Goal: Information Seeking & Learning: Learn about a topic

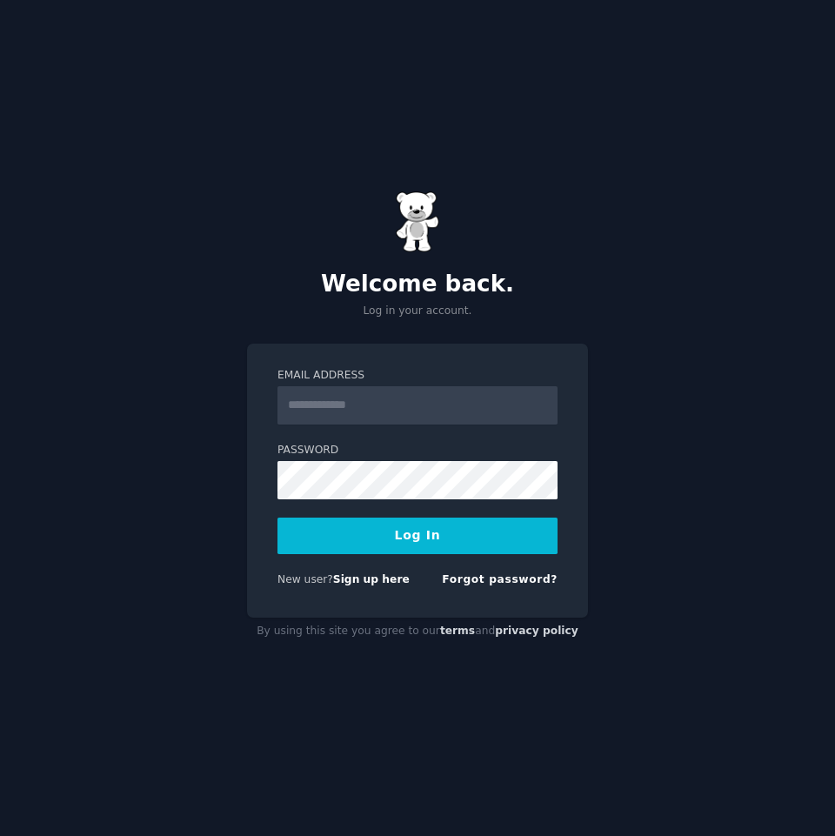
click at [400, 391] on input "Email Address" at bounding box center [417, 405] width 280 height 38
type input "**********"
click at [385, 544] on button "Log In" at bounding box center [417, 535] width 280 height 37
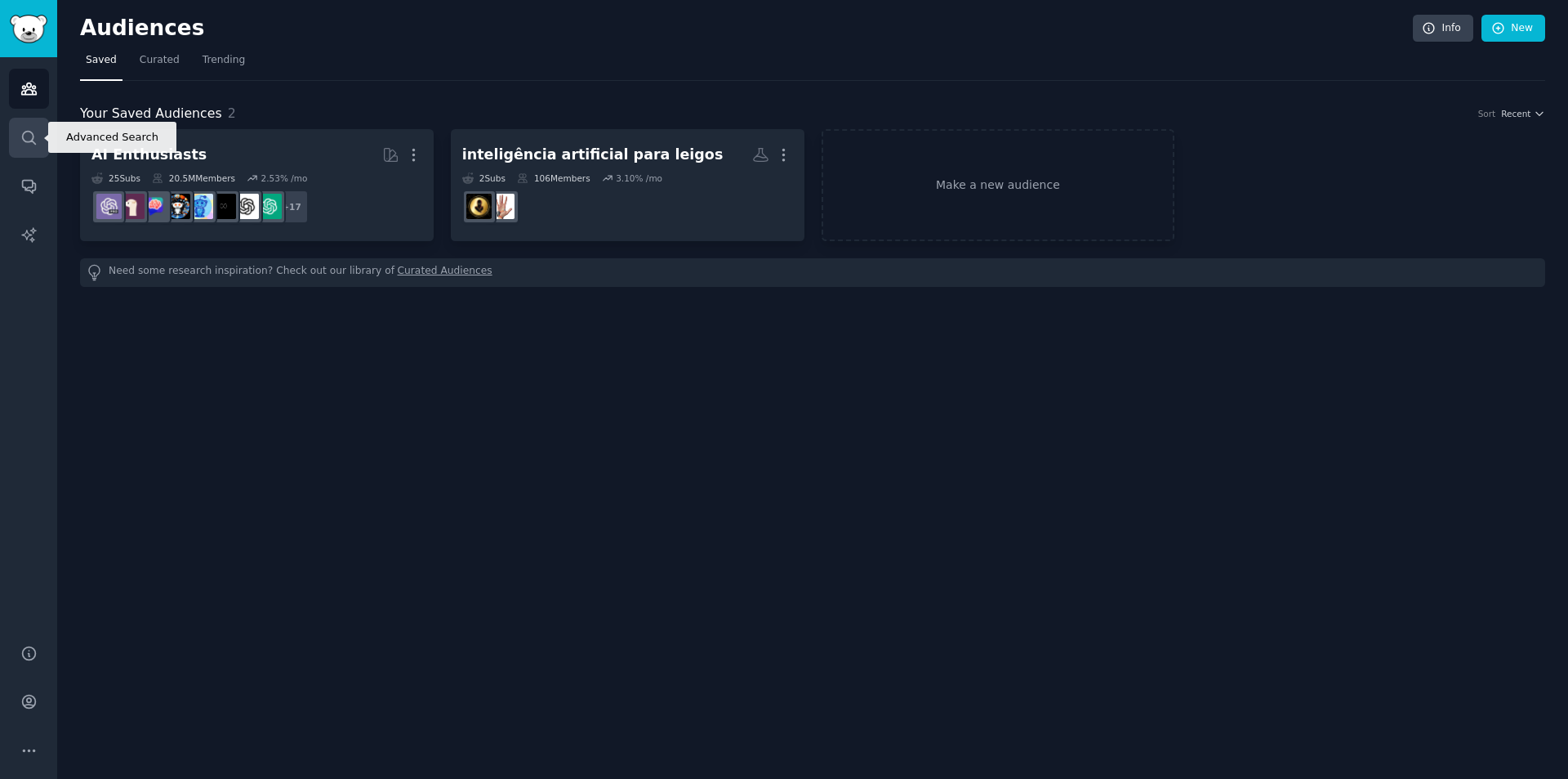
click at [33, 142] on icon "Sidebar" at bounding box center [28, 137] width 13 height 13
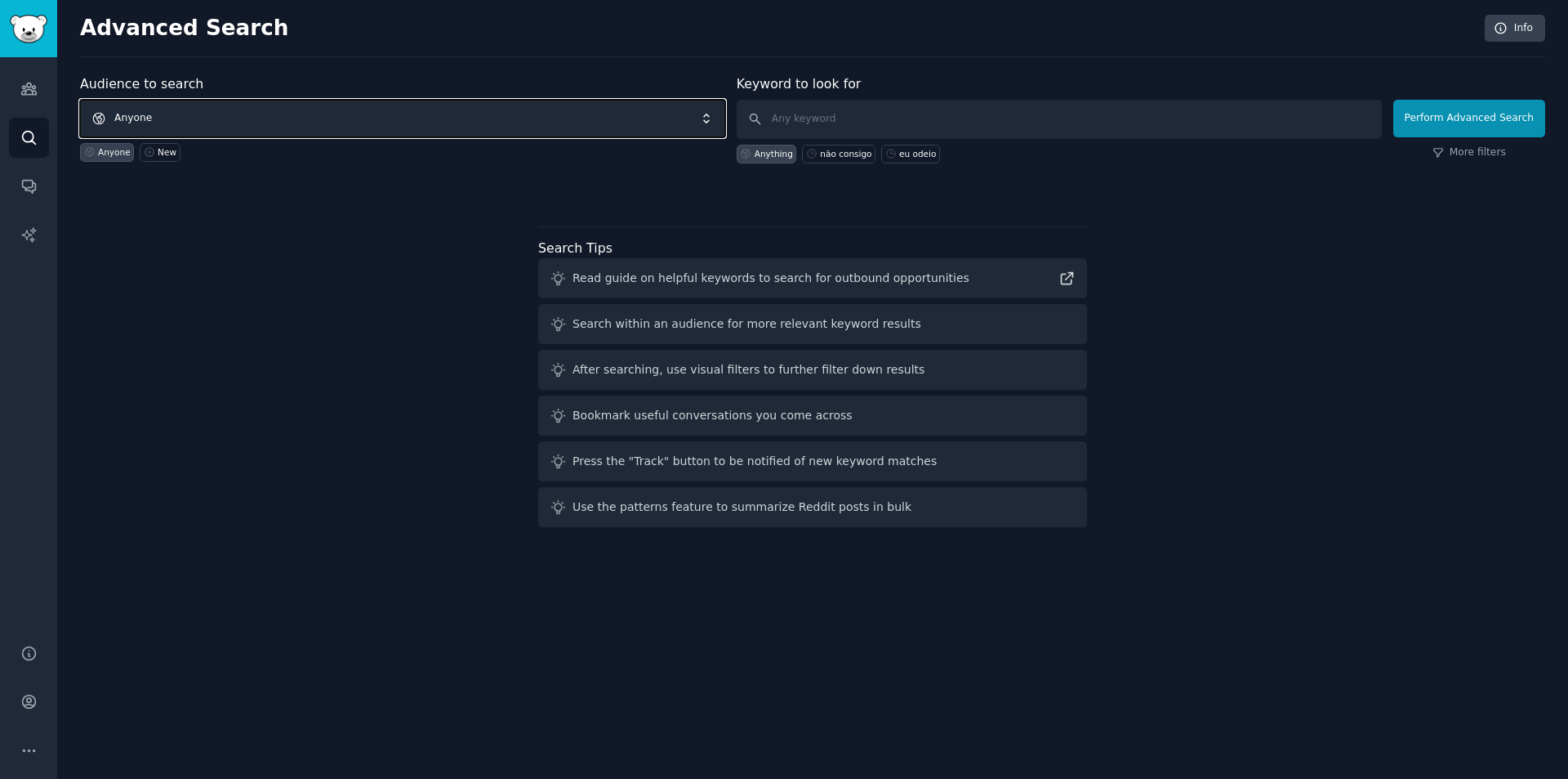
click at [407, 111] on span "Anyone" at bounding box center [402, 118] width 645 height 38
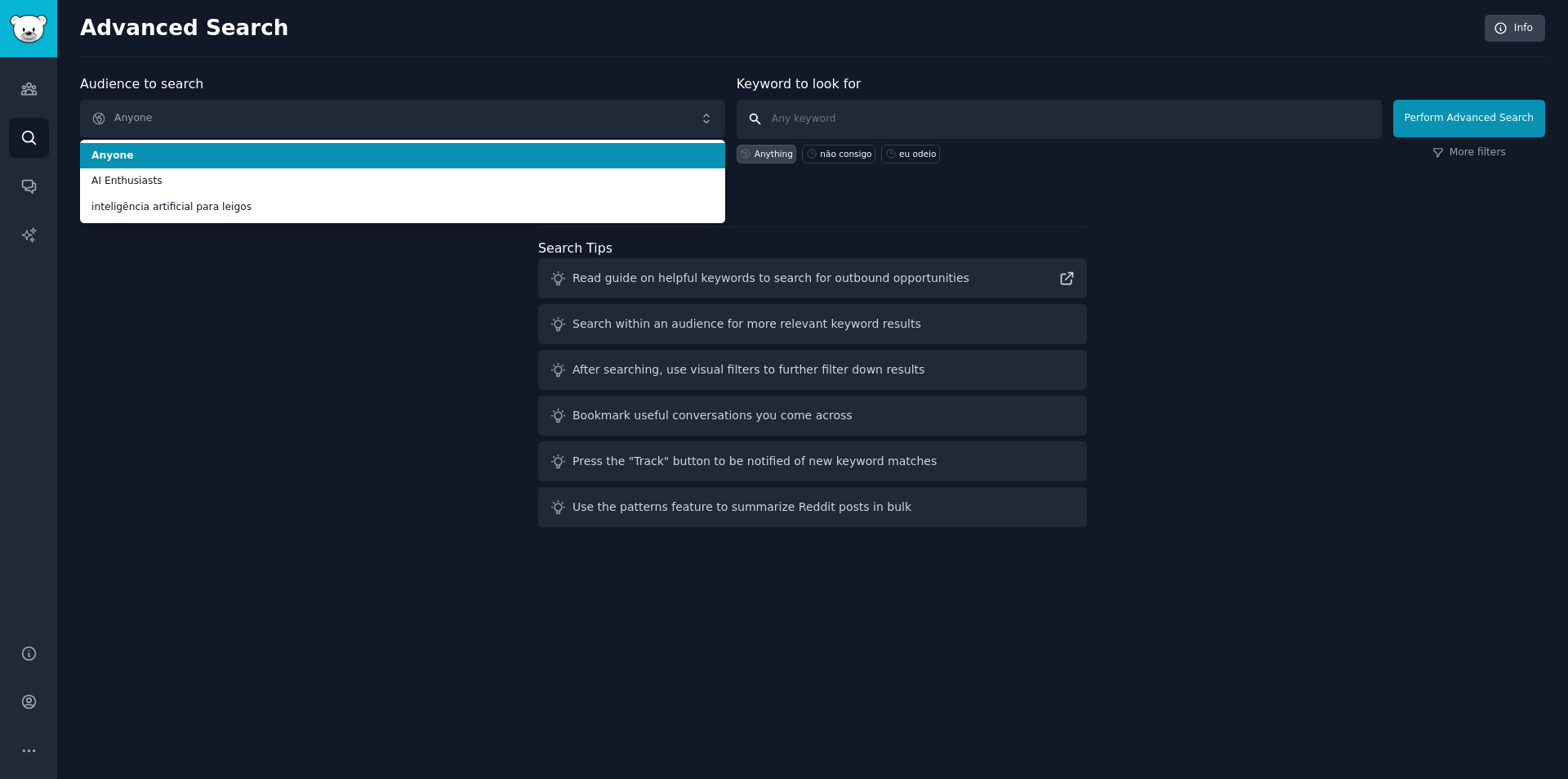
click at [784, 122] on input "text" at bounding box center [1059, 119] width 645 height 39
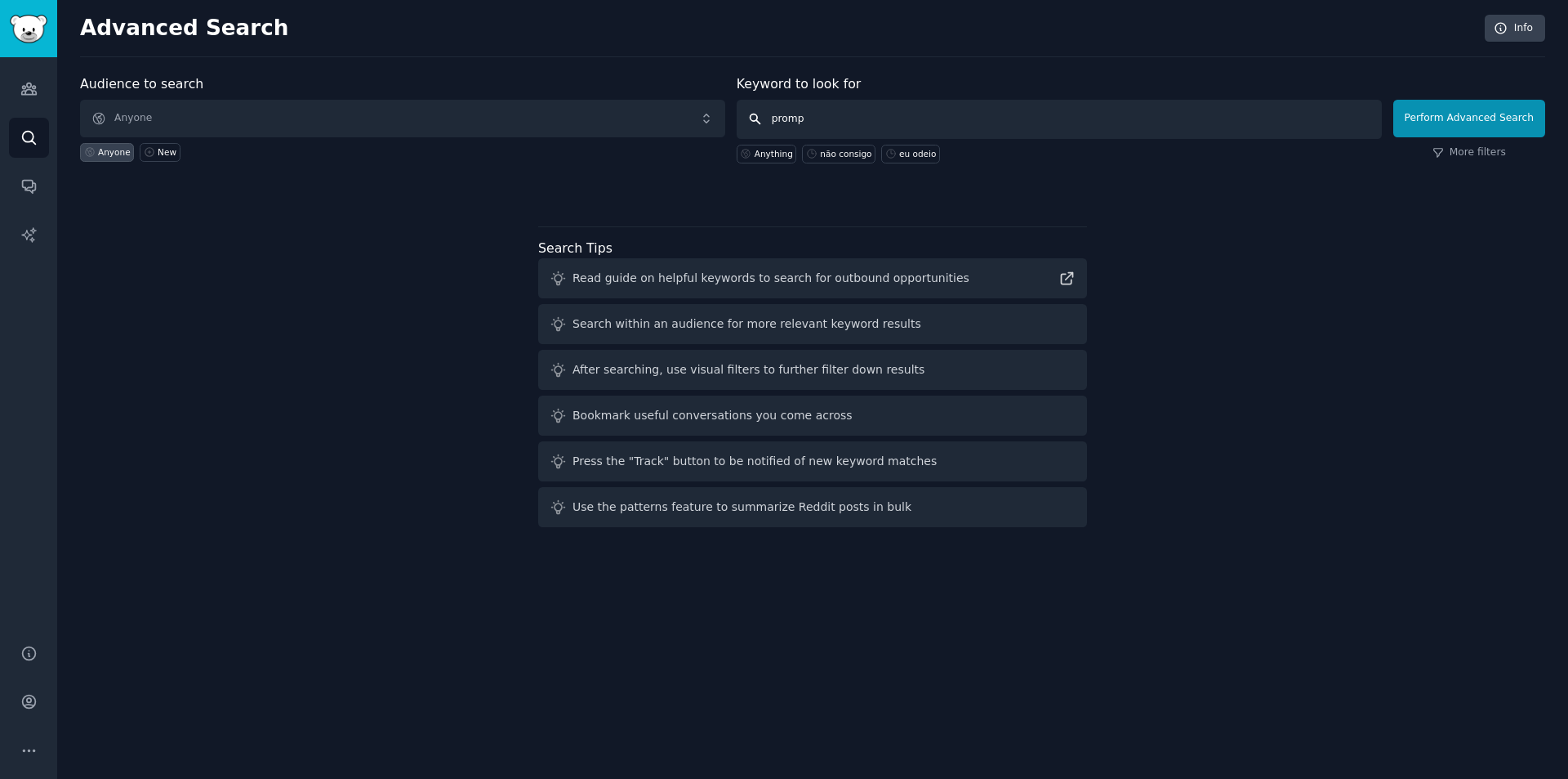
drag, startPoint x: 969, startPoint y: 122, endPoint x: 449, endPoint y: 118, distance: 520.0
click at [454, 118] on form "Audience to search Anyone Anyone New Keyword to look for promp Anything não con…" at bounding box center [813, 118] width 1466 height 89
paste input "t engineering"
type input "prompt engineering"
click at [784, 125] on button "Perform Advanced Search" at bounding box center [1469, 118] width 152 height 38
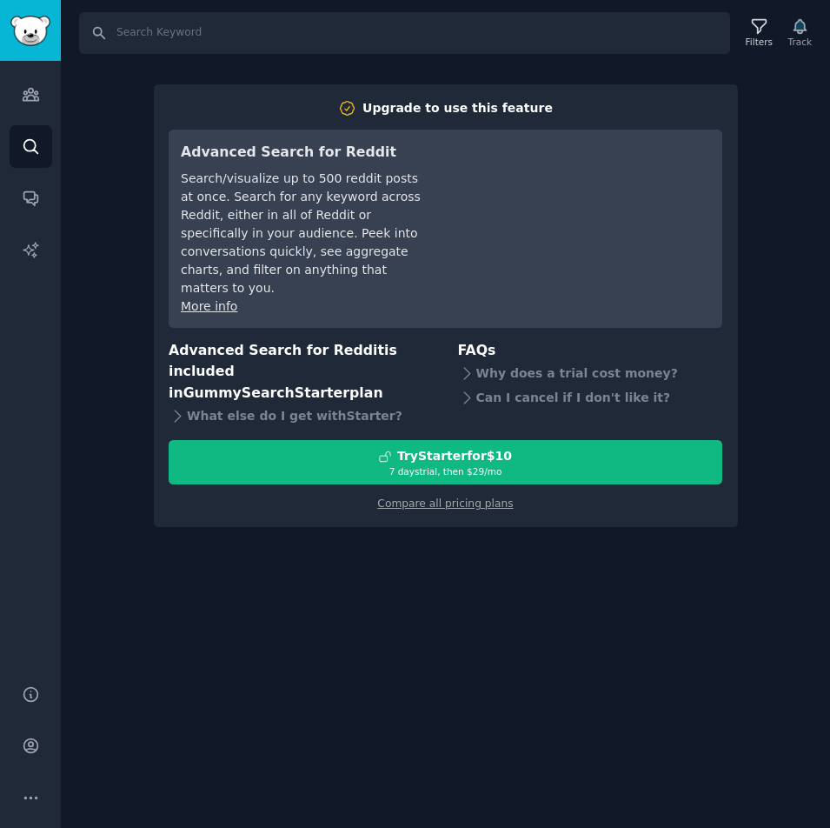
click at [372, 604] on div "Search Filters Track Upgrade to use this feature Advanced Search for Reddit Sea…" at bounding box center [446, 414] width 770 height 828
click at [102, 119] on div "Search Filters Track Upgrade to use this feature Advanced Search for Reddit Sea…" at bounding box center [446, 414] width 770 height 828
click at [13, 142] on link "Search" at bounding box center [31, 146] width 43 height 43
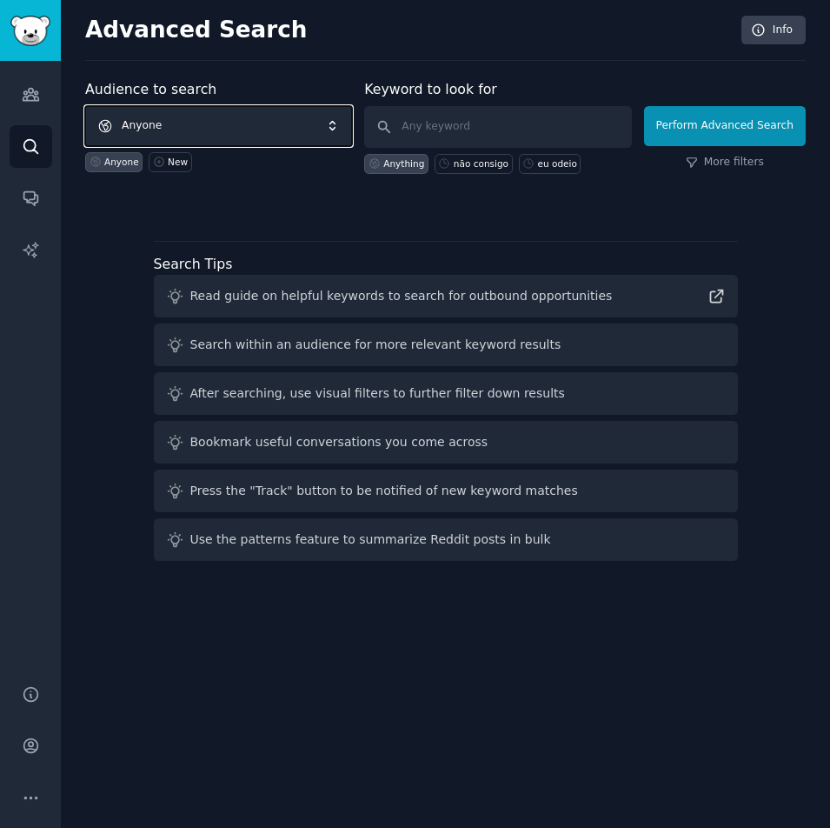
click at [139, 124] on span "Anyone" at bounding box center [218, 126] width 267 height 40
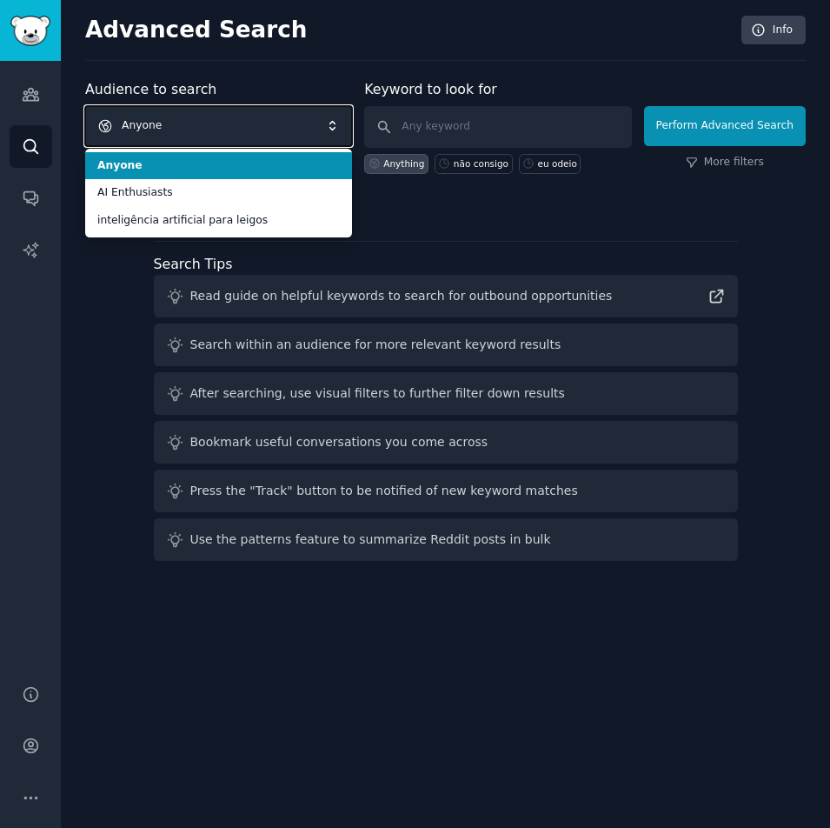
click at [139, 124] on span "Anyone" at bounding box center [218, 126] width 267 height 40
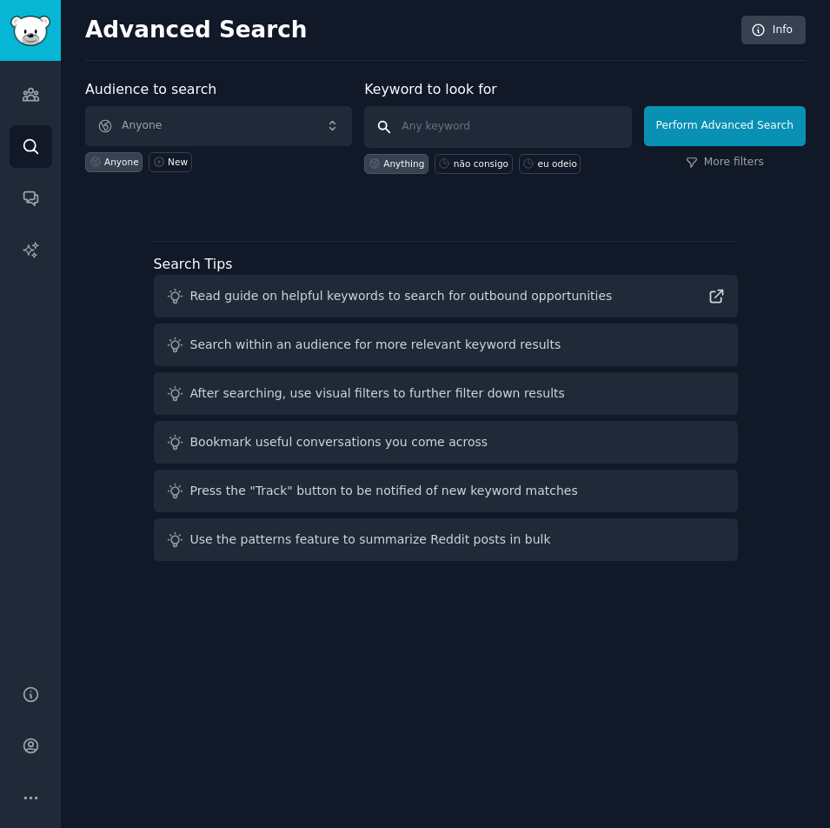
click at [441, 127] on input "text" at bounding box center [497, 127] width 267 height 42
click at [469, 129] on input "text" at bounding box center [497, 127] width 267 height 42
type input "P"
paste input "prompt engineering"
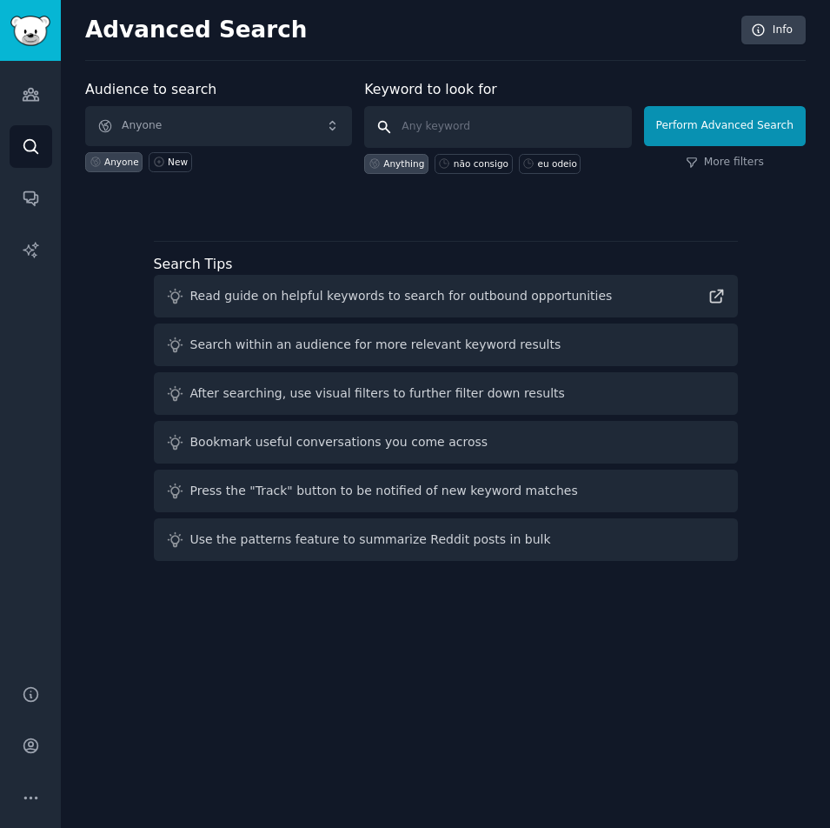
type input "prompt engineering"
click button "Perform Advanced Search" at bounding box center [725, 126] width 162 height 40
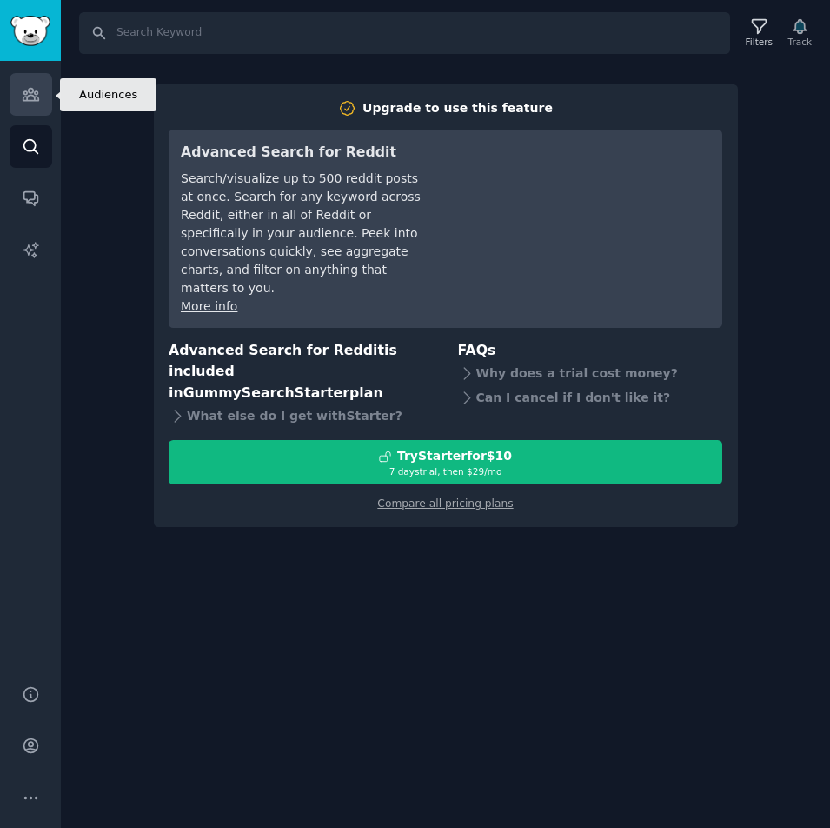
click at [28, 93] on icon "Sidebar" at bounding box center [31, 94] width 18 height 18
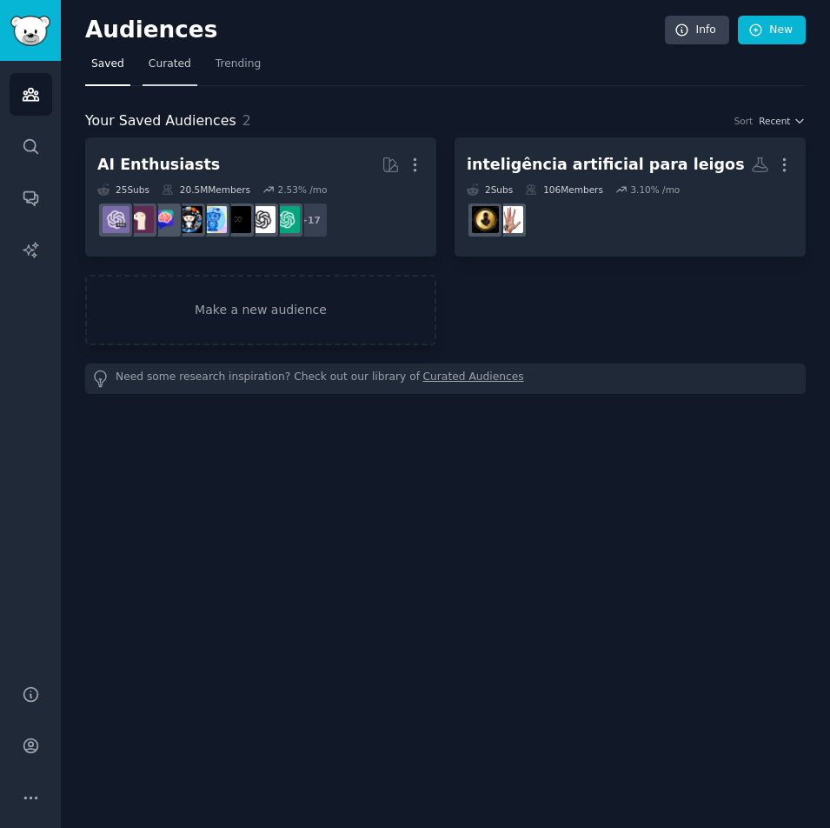
click at [149, 65] on span "Curated" at bounding box center [170, 65] width 43 height 16
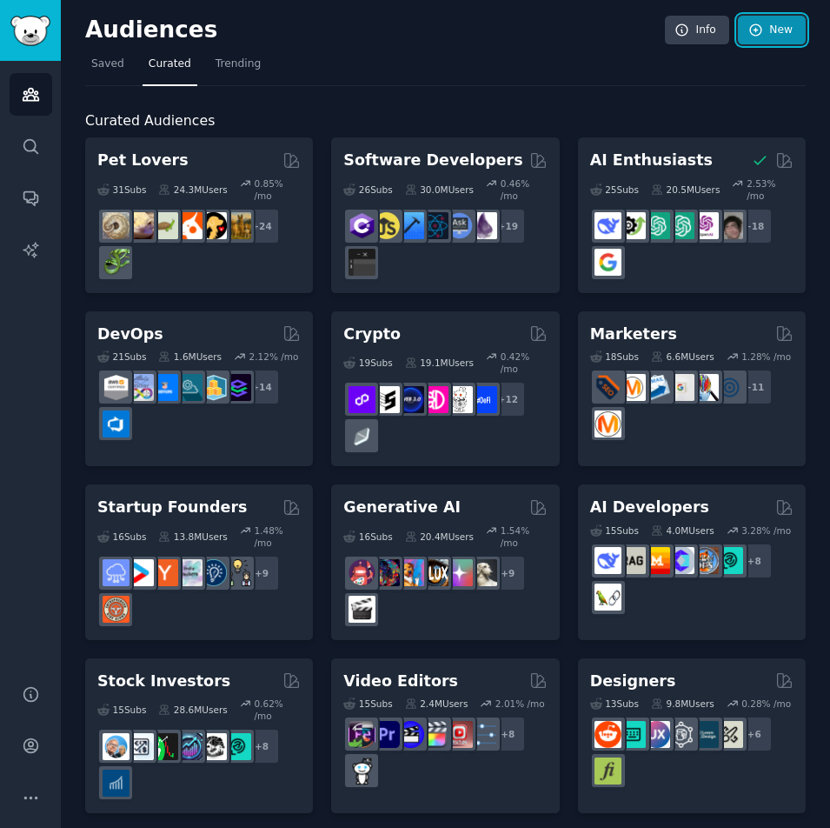
click at [759, 37] on icon at bounding box center [757, 31] width 16 height 16
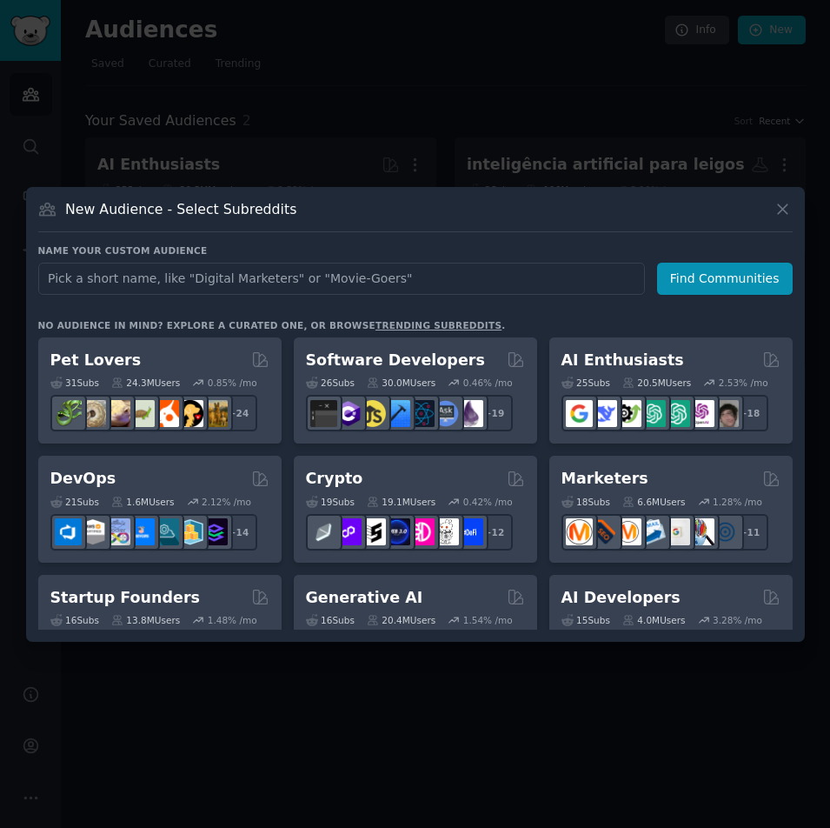
click at [173, 283] on input "text" at bounding box center [341, 279] width 607 height 32
type input "prompt engineering"
click at [716, 272] on button "Find Communities" at bounding box center [725, 279] width 136 height 32
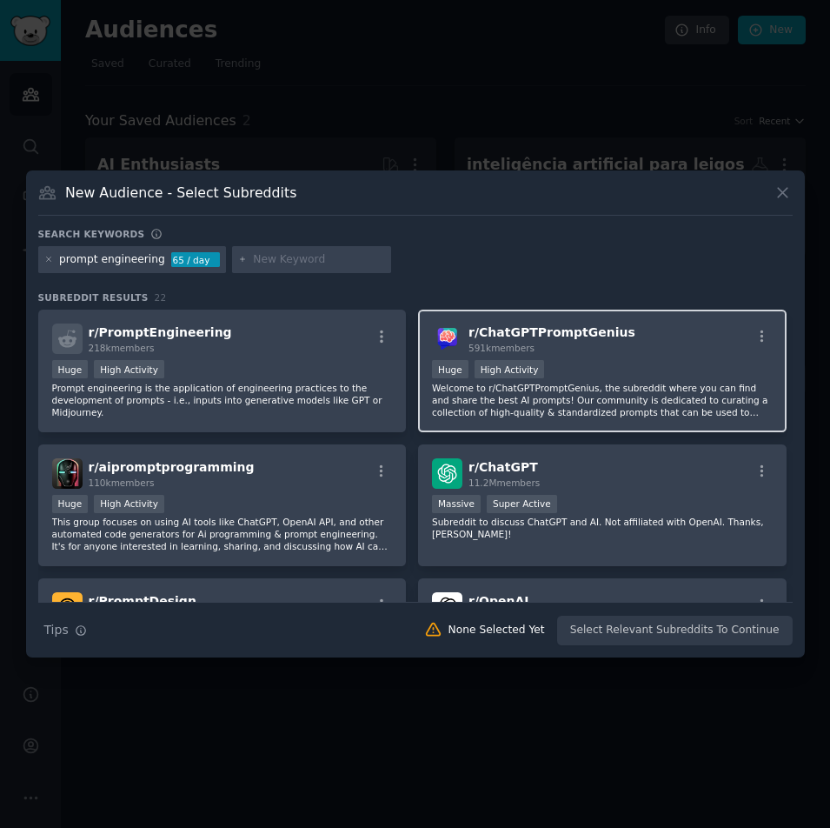
click at [530, 387] on p "Welcome to r/ChatGPTPromptGenius, the subreddit where you can find and share th…" at bounding box center [602, 400] width 341 height 37
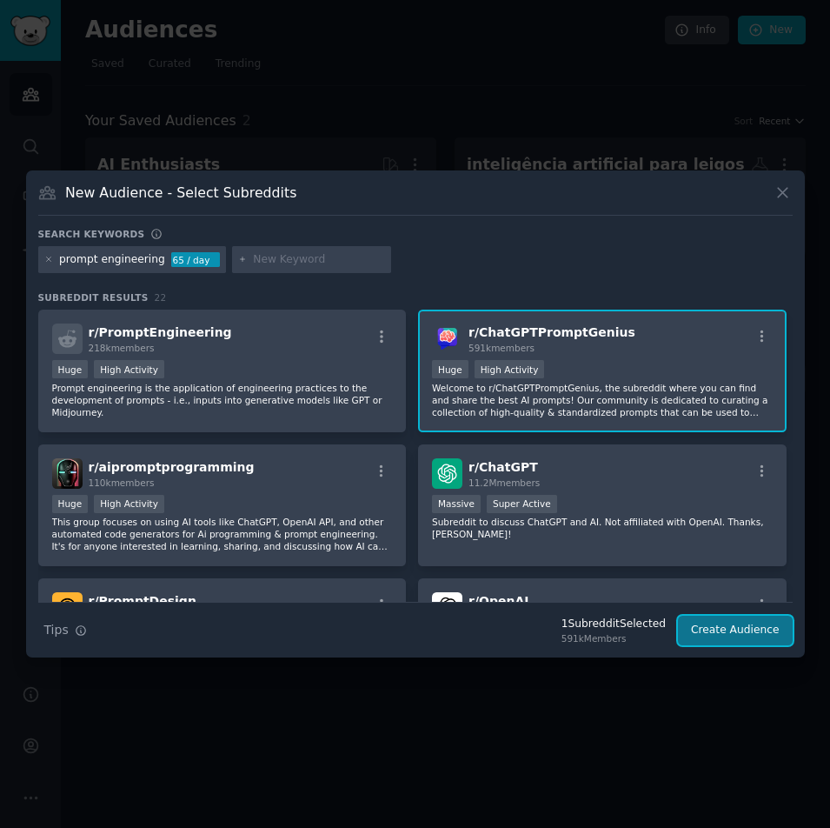
click at [723, 626] on button "Create Audience" at bounding box center [735, 631] width 115 height 30
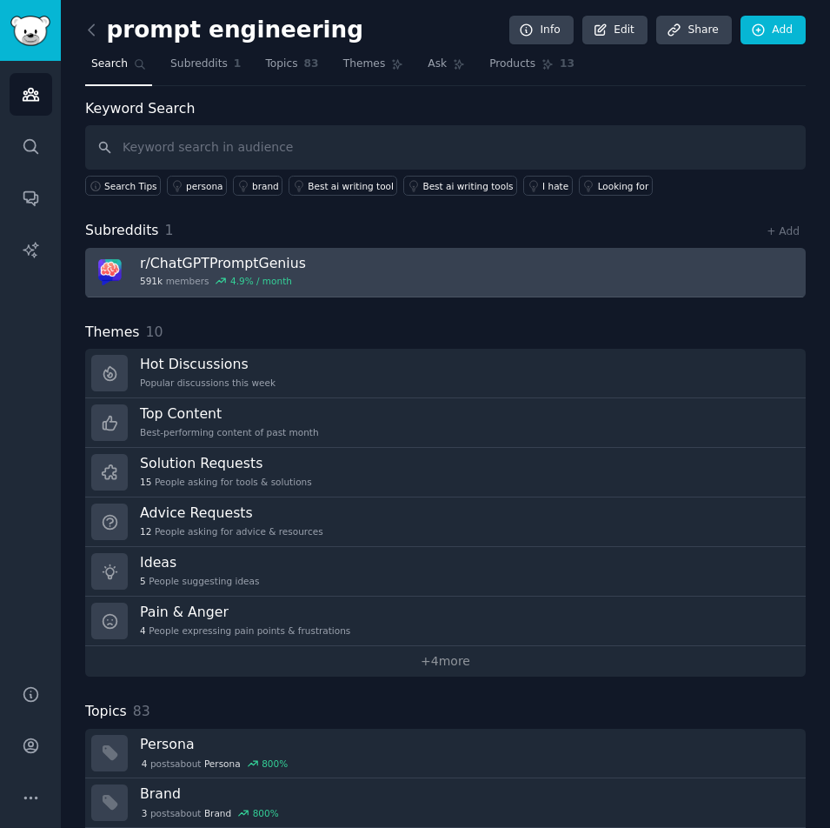
click at [199, 262] on h3 "r/ ChatGPTPromptGenius" at bounding box center [223, 263] width 166 height 18
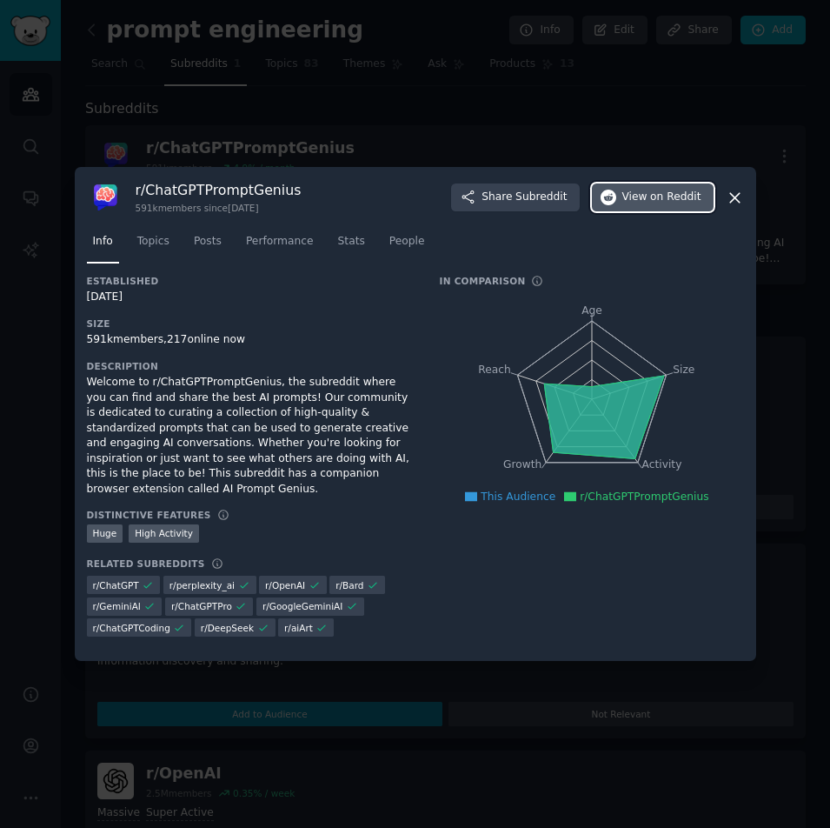
click at [651, 205] on span "View on Reddit" at bounding box center [662, 198] width 79 height 16
click at [738, 207] on icon at bounding box center [735, 198] width 18 height 18
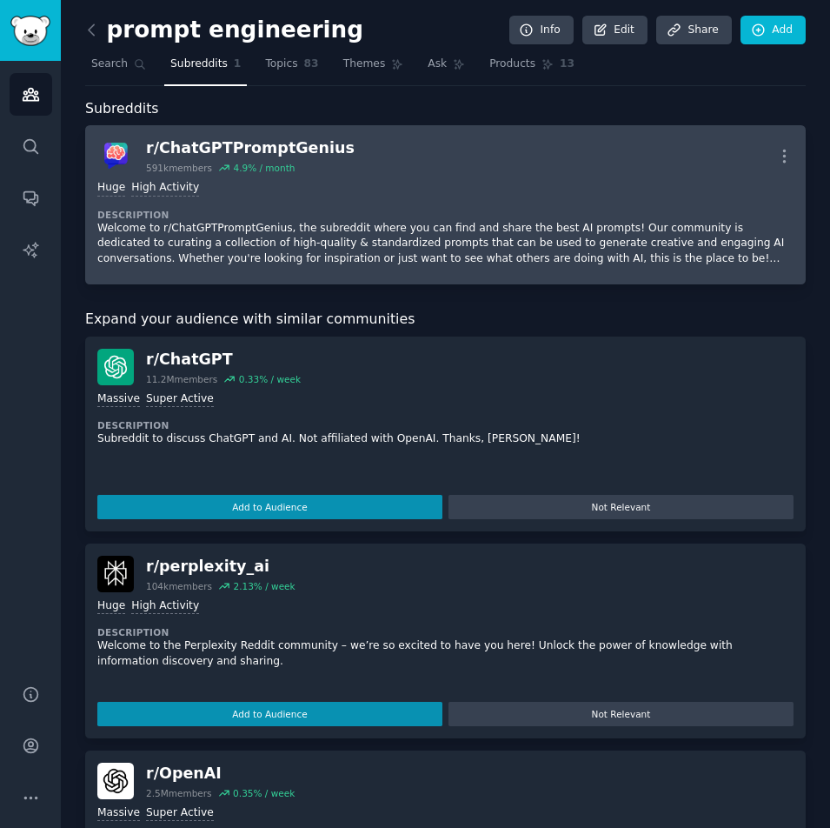
click at [268, 223] on p "Welcome to r/ChatGPTPromptGenius, the subreddit where you can find and share th…" at bounding box center [445, 244] width 696 height 46
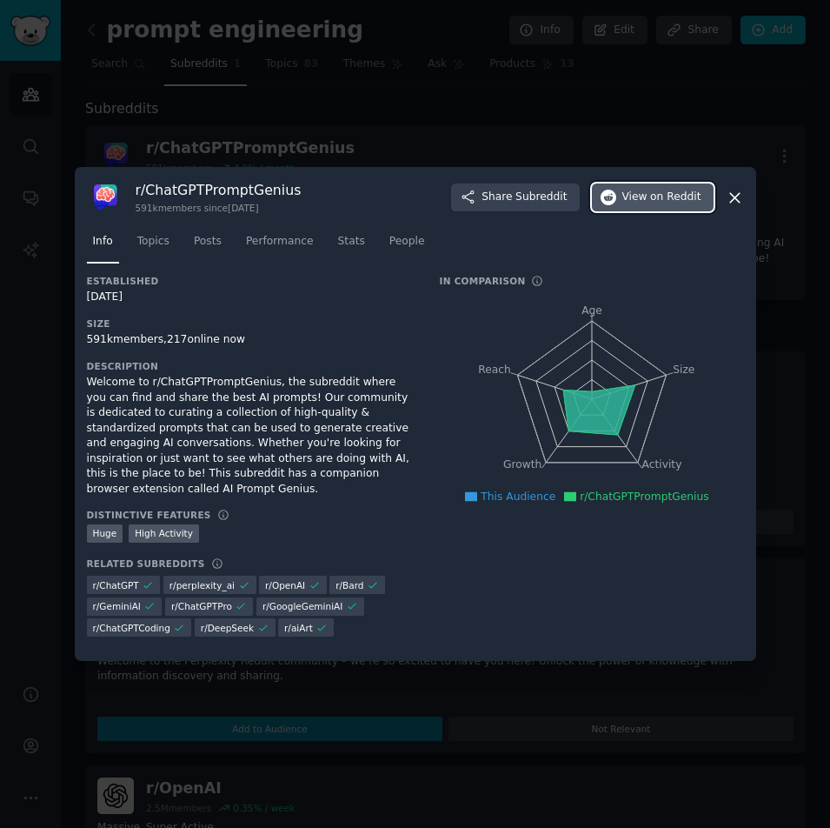
click at [642, 205] on span "View on Reddit" at bounding box center [662, 198] width 79 height 16
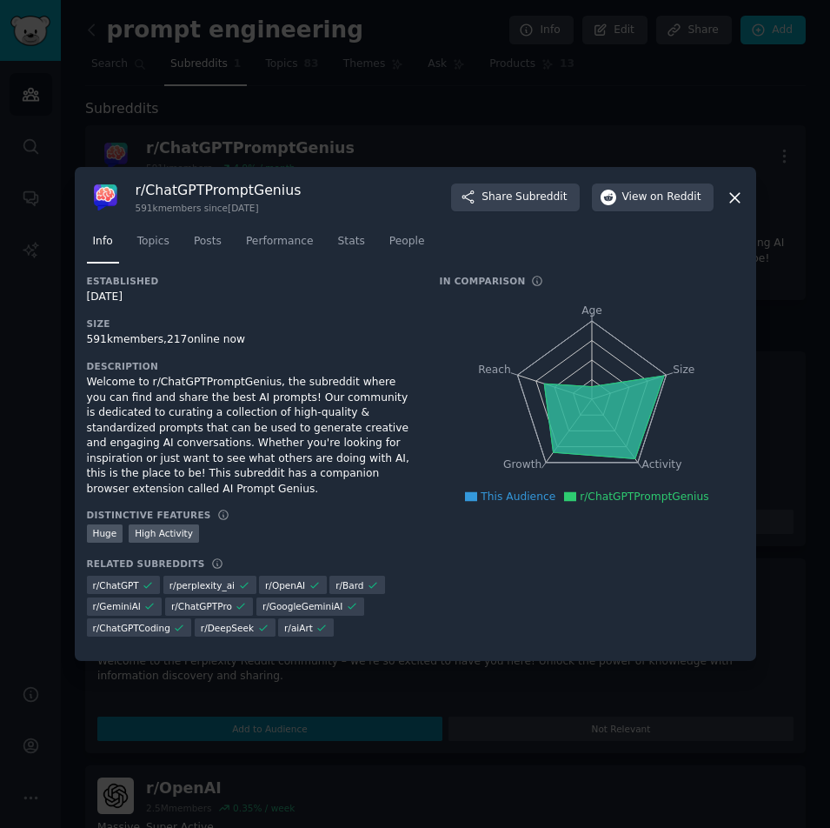
click at [589, 137] on div at bounding box center [415, 414] width 830 height 828
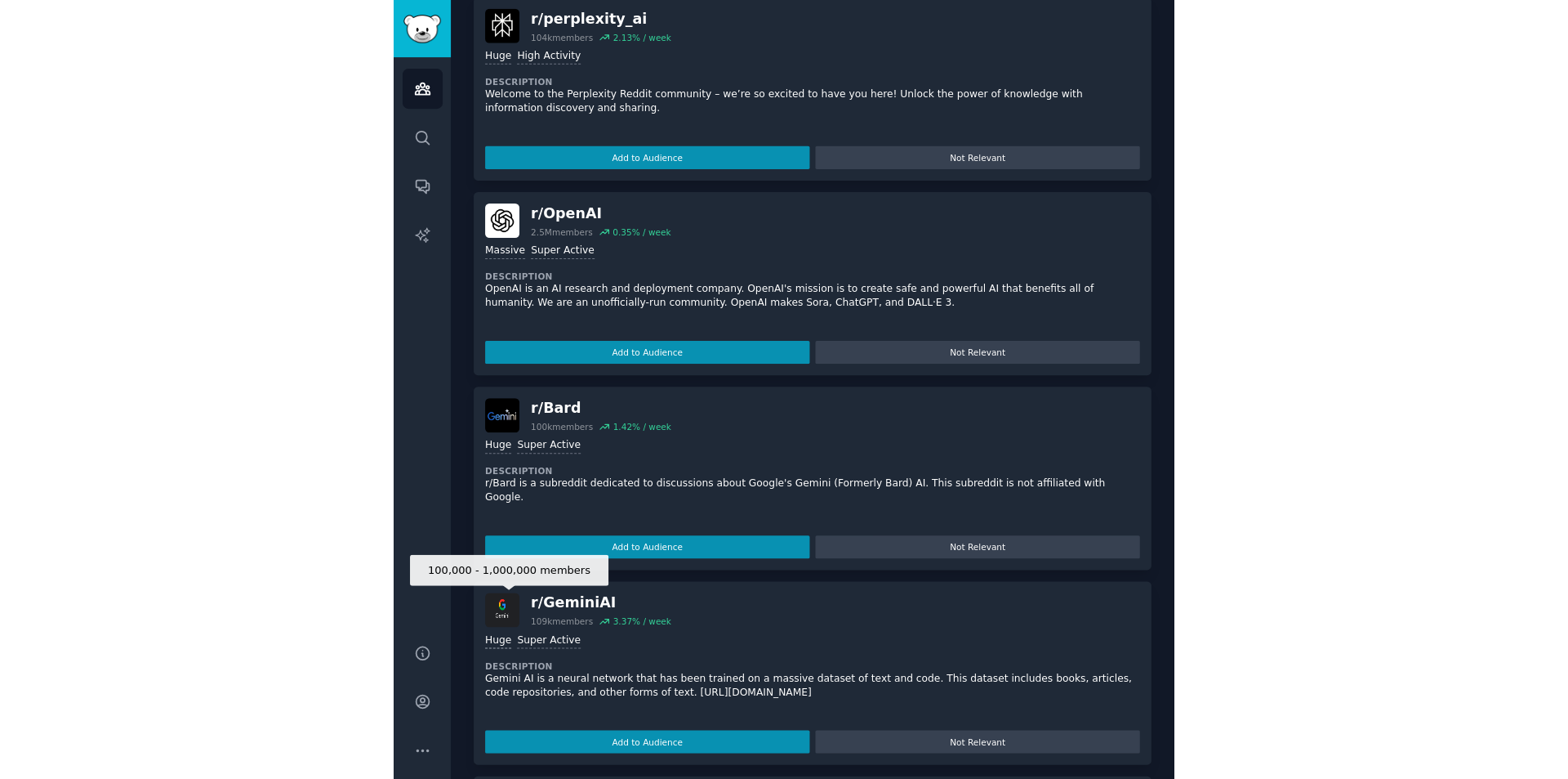
scroll to position [572, 0]
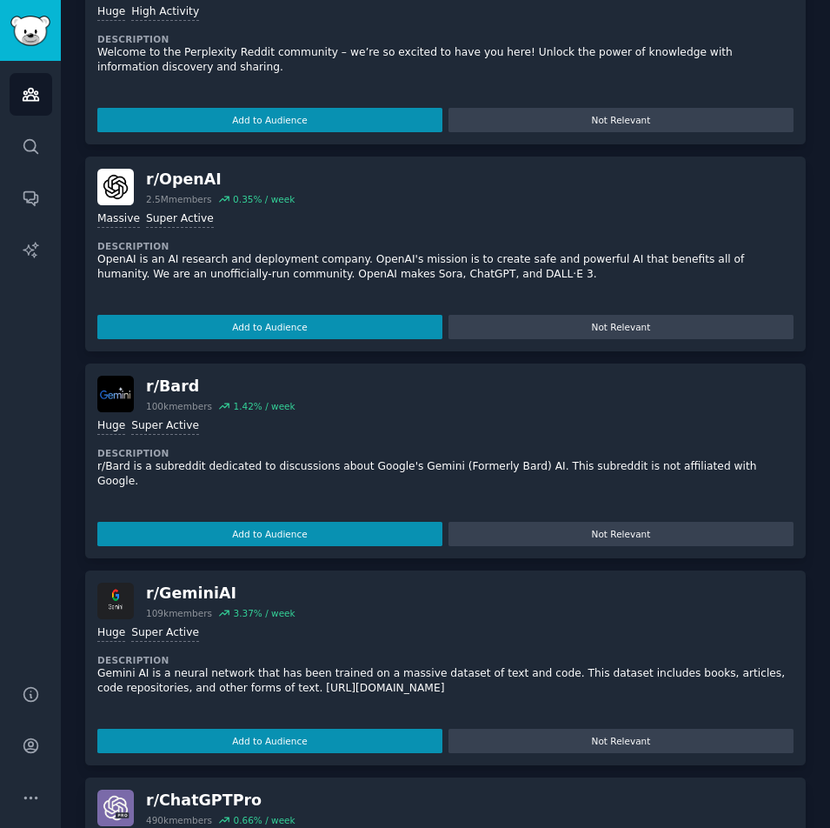
click at [496, 87] on div "Huge High Activity Description Welcome to the Perplexity Reddit community – we’…" at bounding box center [445, 65] width 696 height 134
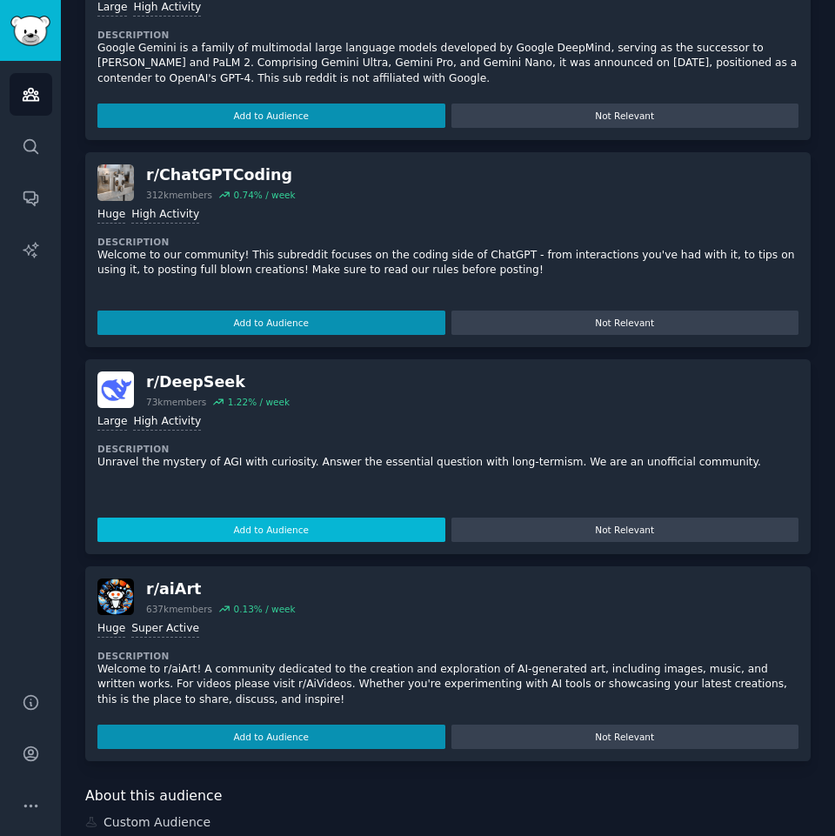
scroll to position [1932, 0]
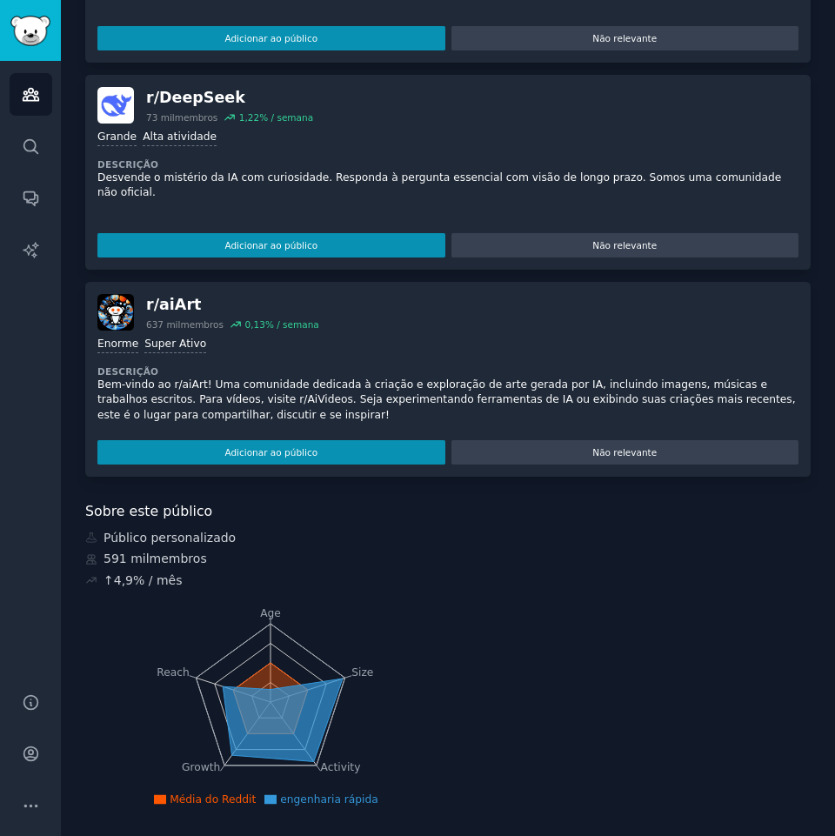
drag, startPoint x: 497, startPoint y: 596, endPoint x: 487, endPoint y: 599, distance: 10.8
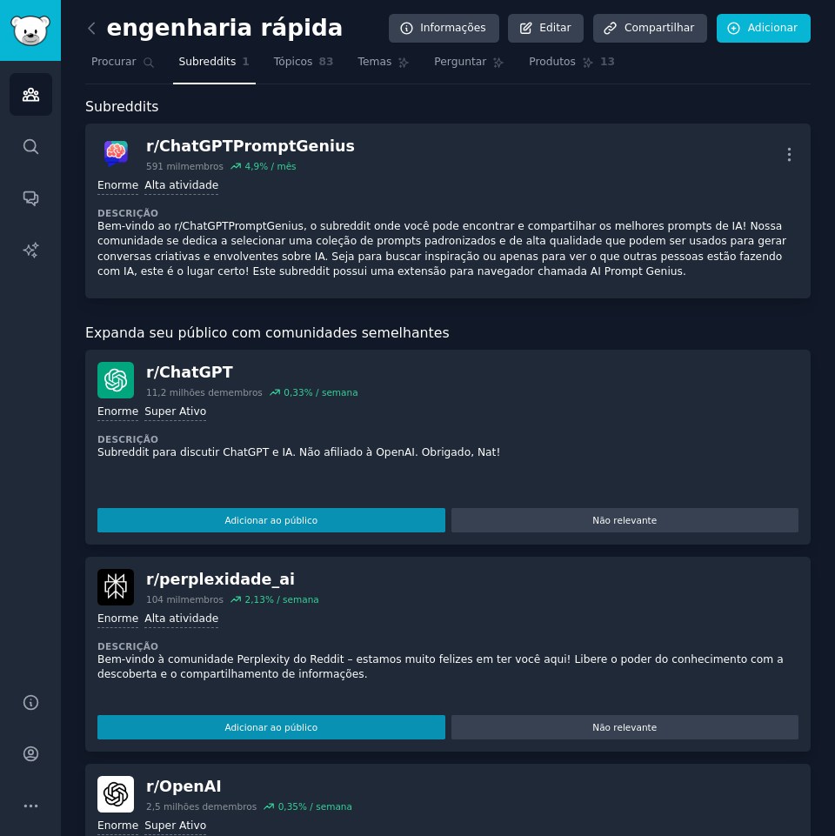
scroll to position [0, 0]
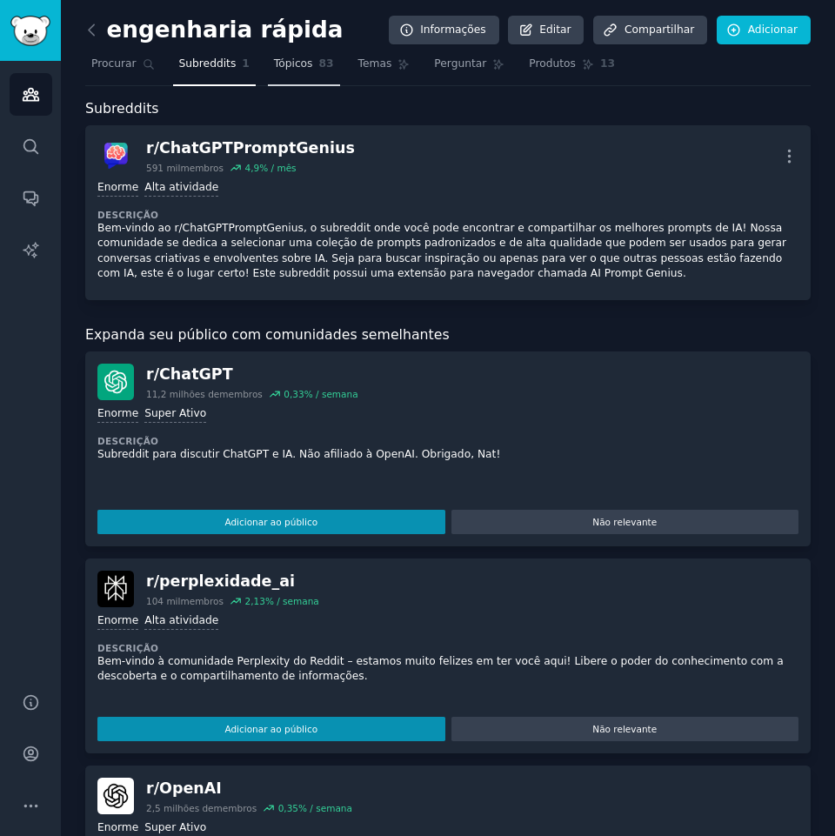
click at [296, 74] on link "Tópicos 83" at bounding box center [304, 68] width 72 height 36
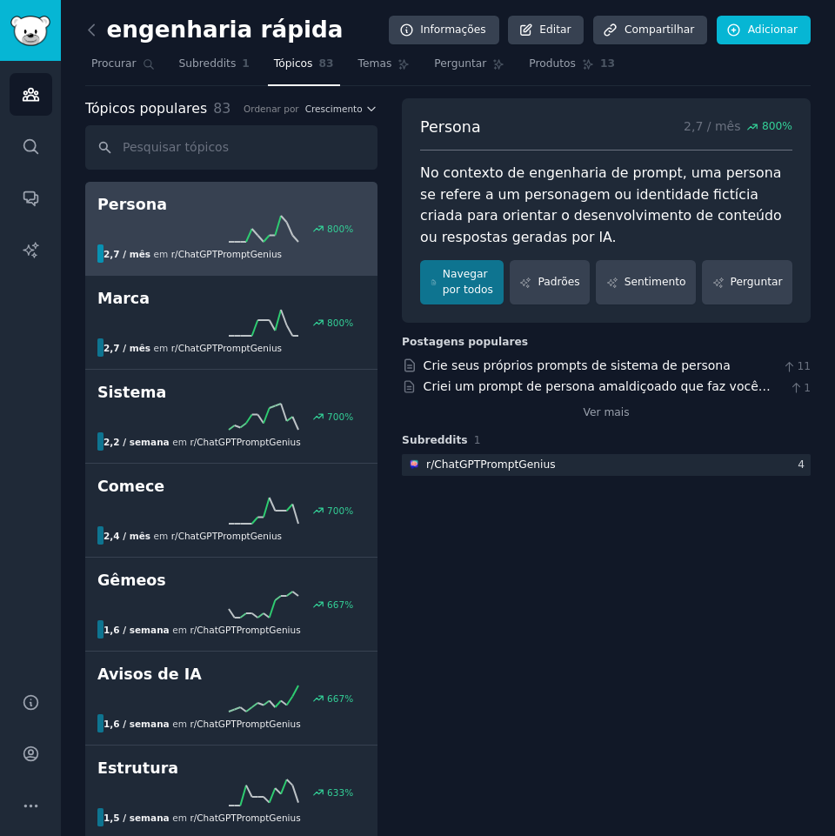
click at [185, 219] on div "800 %" at bounding box center [231, 229] width 268 height 26
click at [216, 67] on font "Subreddits" at bounding box center [207, 63] width 57 height 12
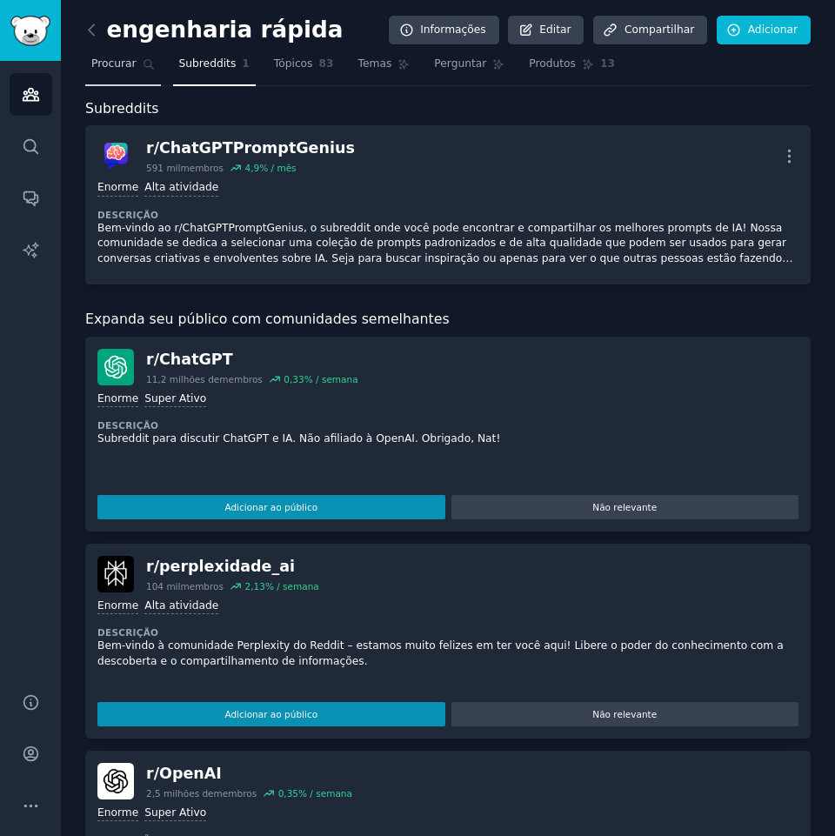
click at [110, 60] on font "Procurar" at bounding box center [113, 63] width 45 height 12
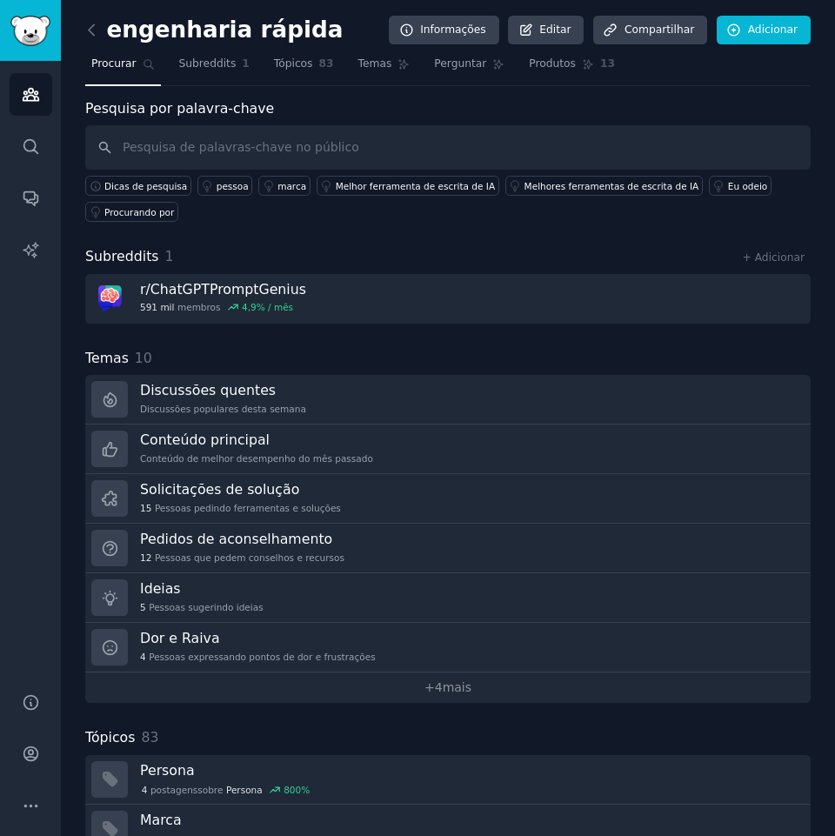
click at [224, 146] on input "text" at bounding box center [447, 147] width 725 height 44
drag, startPoint x: 548, startPoint y: 149, endPoint x: -76, endPoint y: 149, distance: 623.4
click at [0, 149] on html "Conversas Públicos Procurar Conversas Relatórios de IA Ajuda Conta Mais engenha…" at bounding box center [417, 418] width 835 height 836
type input "Prompt Engenering"
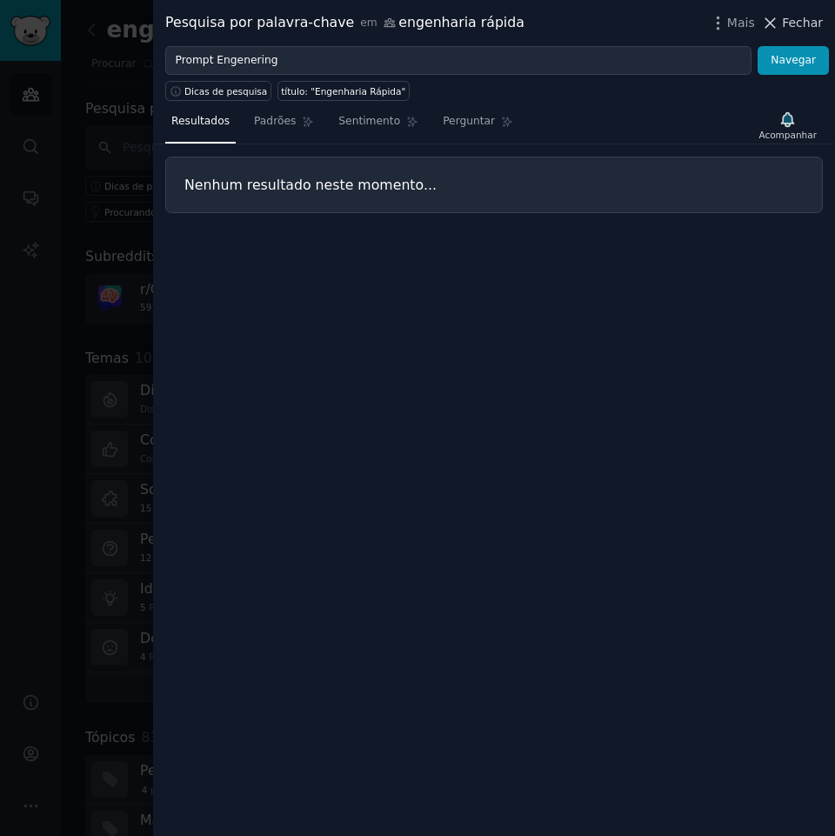
click at [794, 23] on font "Fechar" at bounding box center [802, 23] width 41 height 14
